Goal: Task Accomplishment & Management: Manage account settings

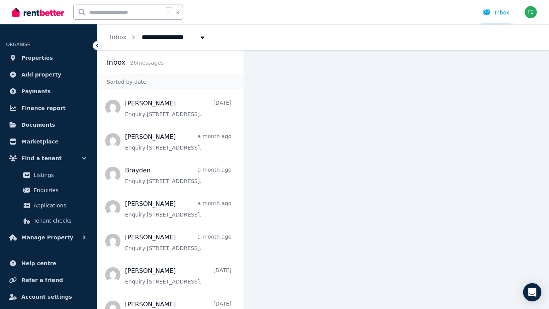
click at [261, 33] on div "**********" at bounding box center [323, 37] width 451 height 26
click at [344, 18] on div "k Inbox" at bounding box center [261, 12] width 498 height 24
